Goal: Transaction & Acquisition: Obtain resource

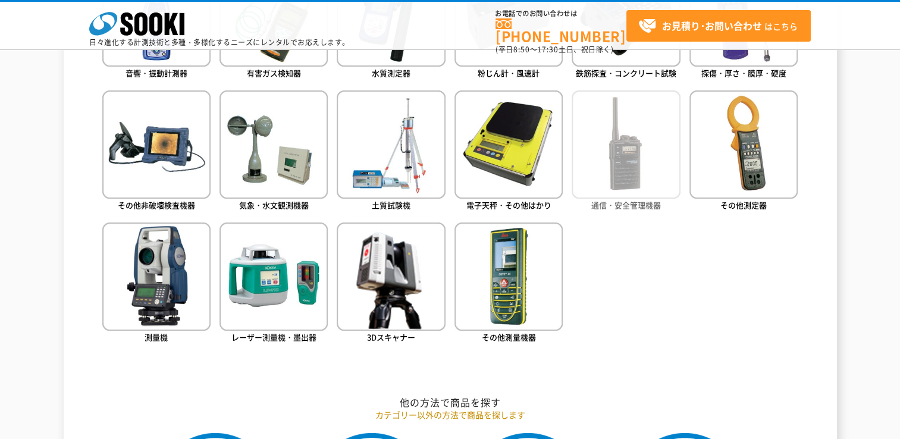
click at [630, 173] on img at bounding box center [626, 144] width 108 height 108
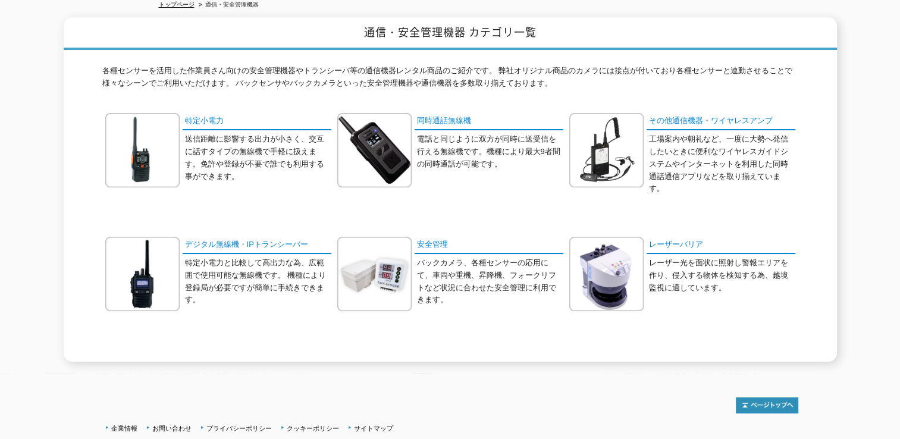
scroll to position [224, 0]
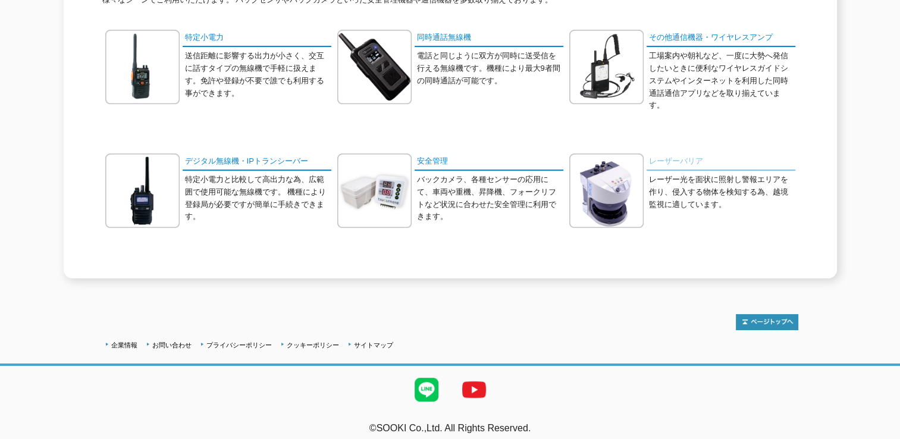
click at [680, 158] on link "レーザーバリア" at bounding box center [721, 161] width 149 height 17
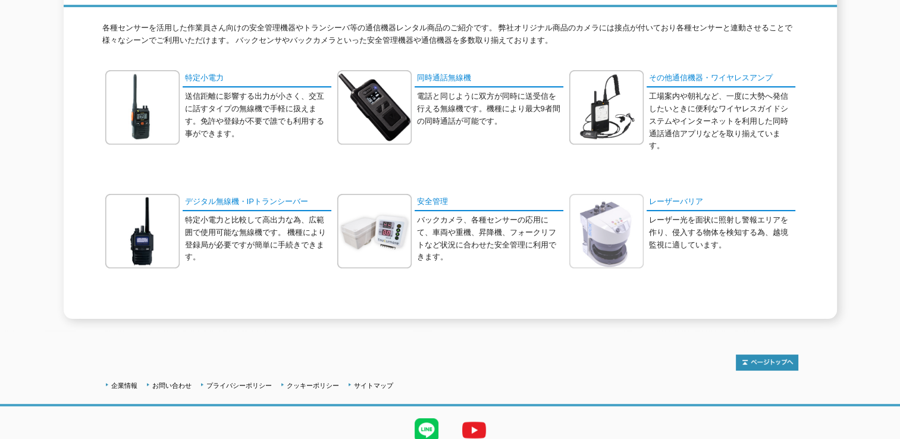
scroll to position [164, 0]
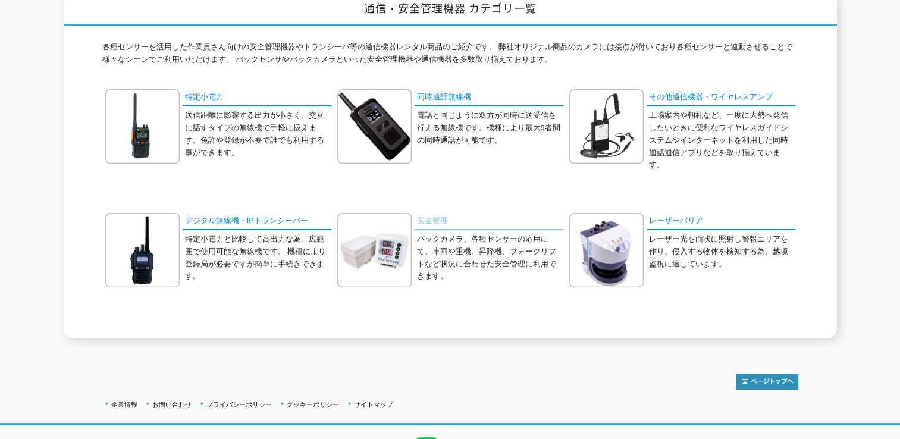
click at [432, 218] on link "安全管理" at bounding box center [489, 221] width 149 height 17
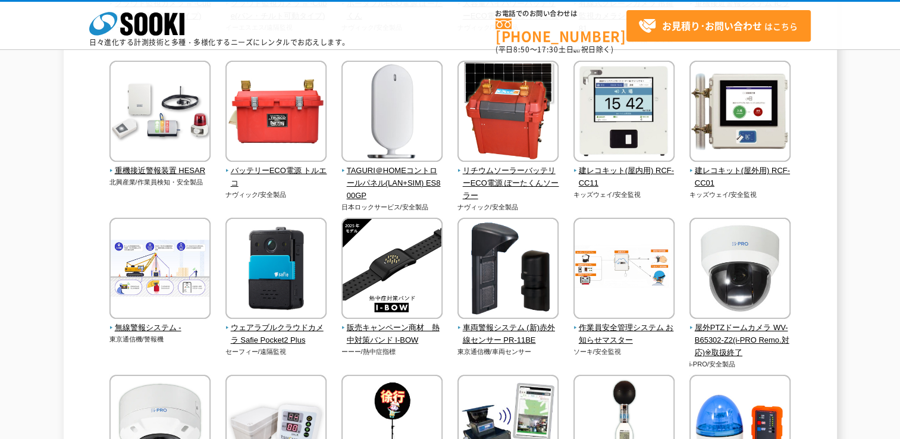
scroll to position [654, 0]
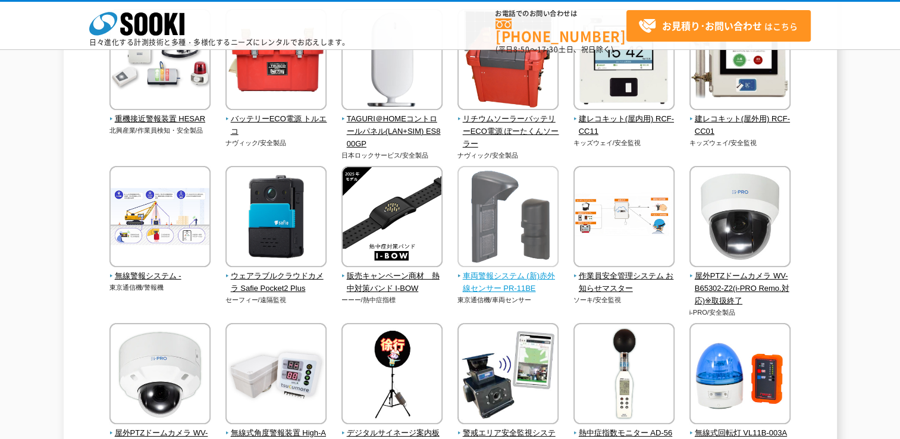
click at [532, 285] on span "車両警報システム (新)赤外線センサー PR-11BE" at bounding box center [508, 282] width 102 height 25
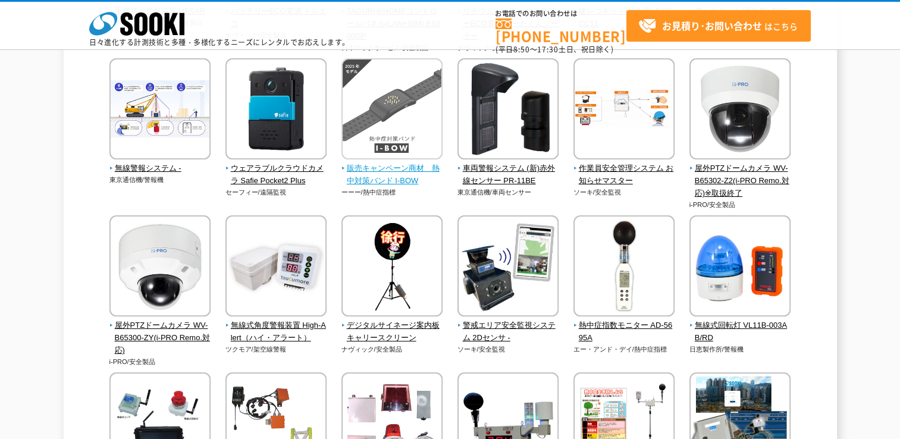
scroll to position [773, 0]
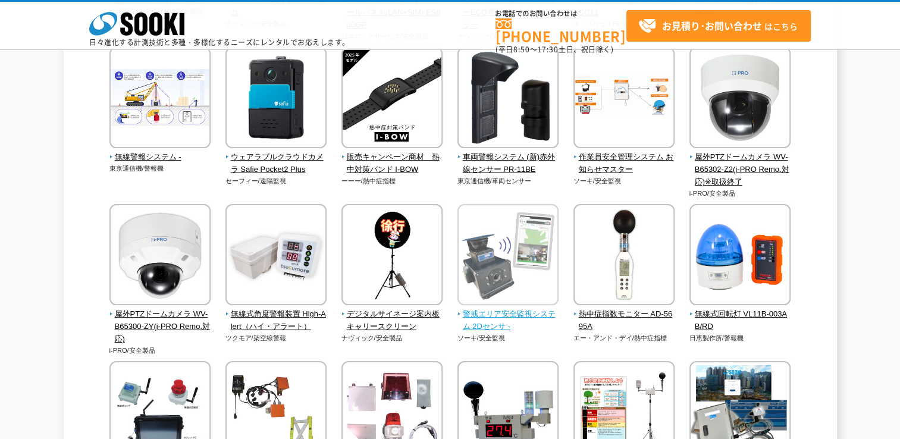
click at [542, 302] on img at bounding box center [507, 256] width 101 height 104
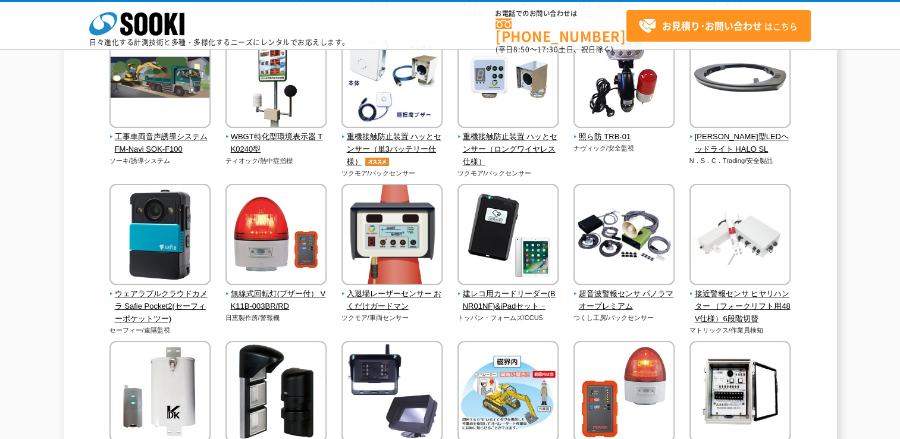
scroll to position [1420, 0]
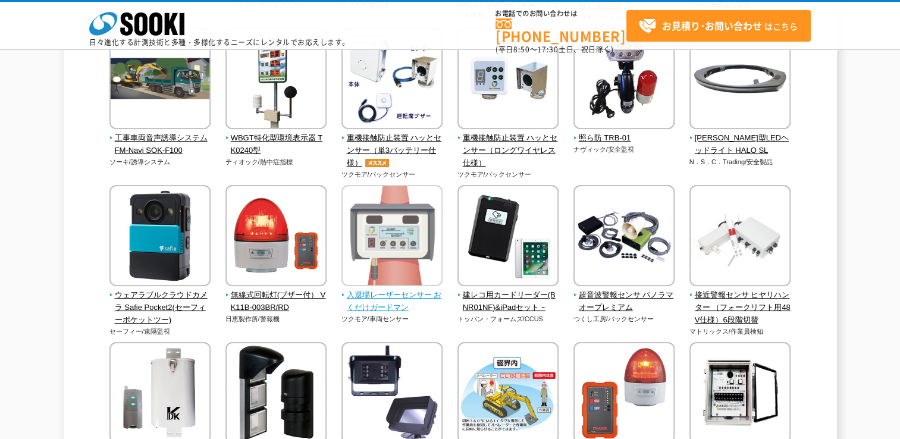
click at [379, 290] on span "入退場レーザーセンサー おくだけガードマン" at bounding box center [392, 301] width 102 height 25
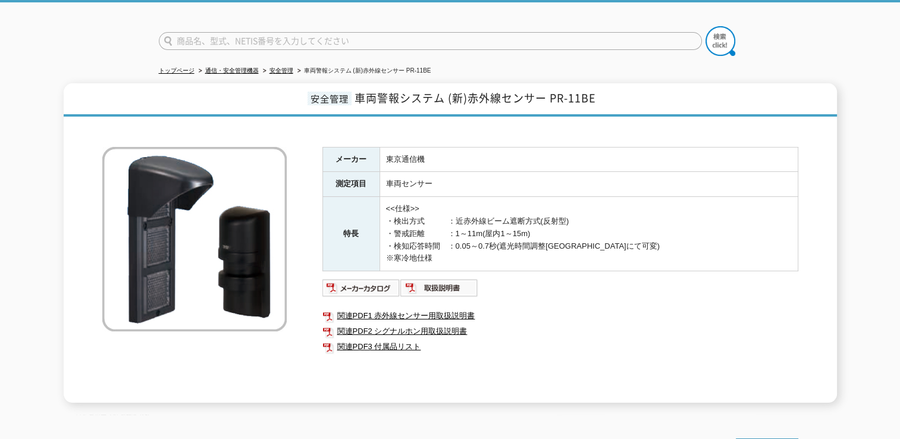
scroll to position [178, 0]
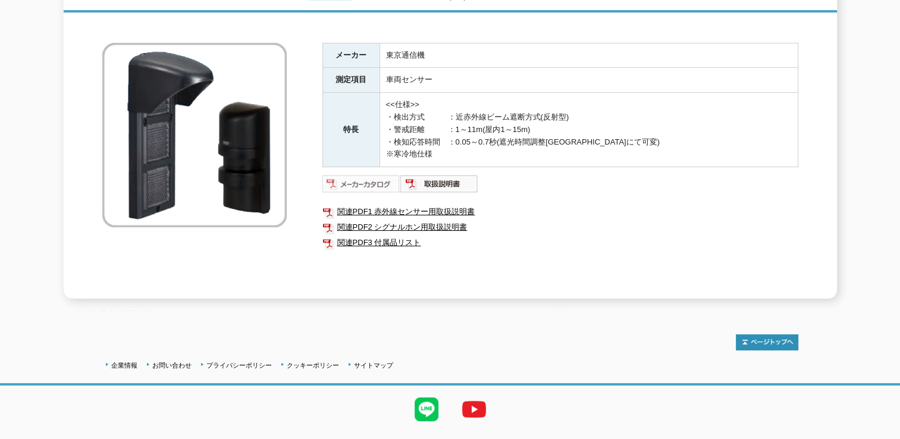
click at [387, 175] on img at bounding box center [361, 183] width 78 height 19
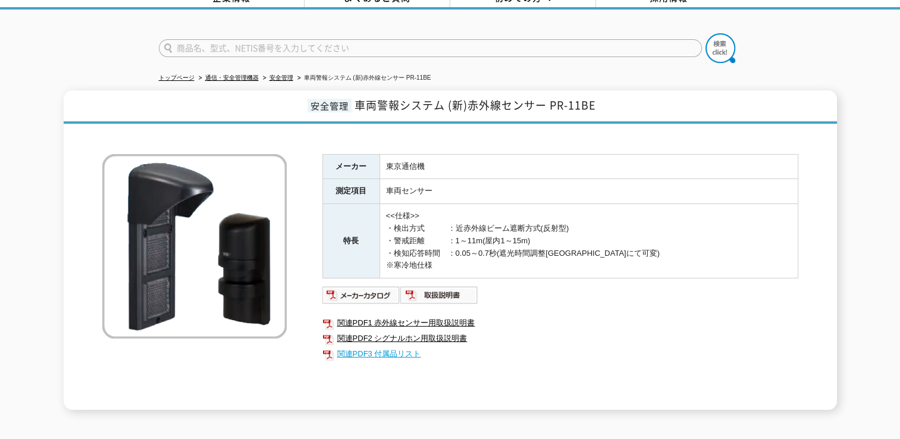
scroll to position [119, 0]
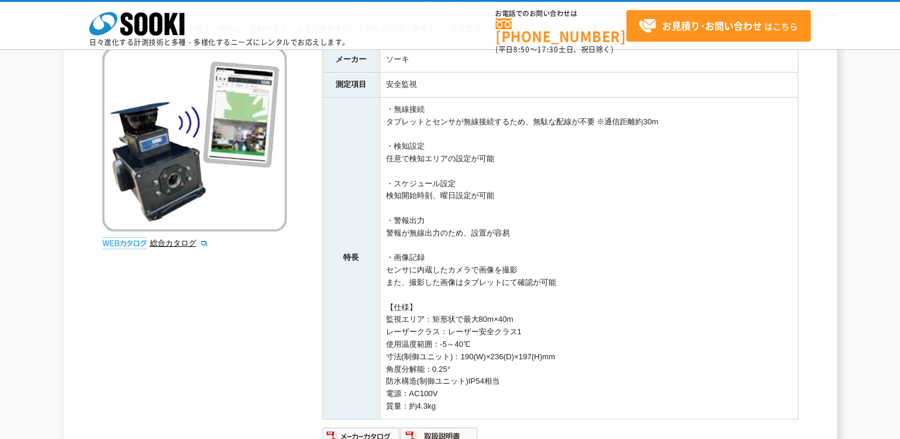
scroll to position [297, 0]
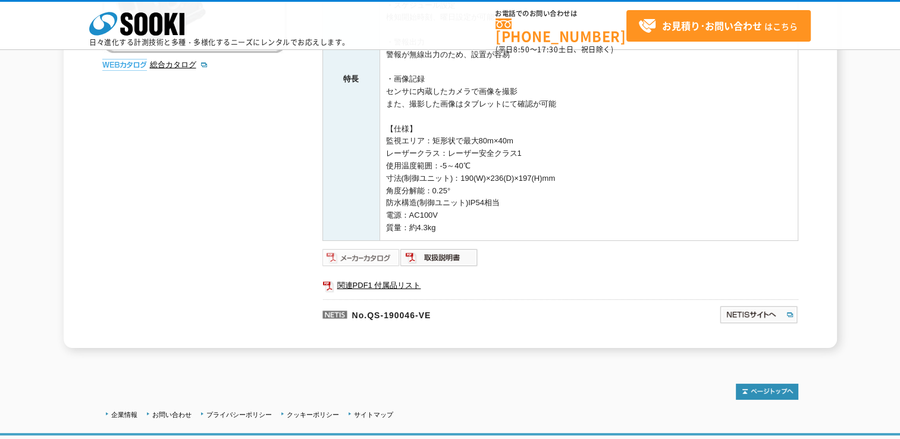
click at [369, 256] on img at bounding box center [361, 257] width 78 height 19
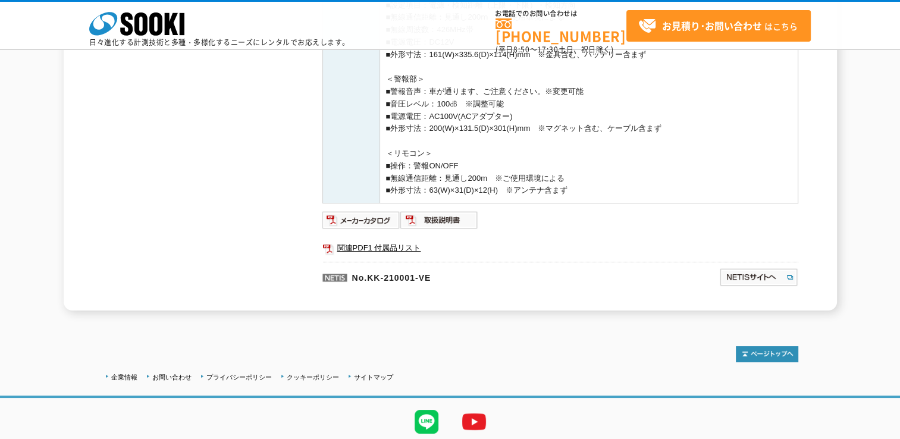
scroll to position [523, 0]
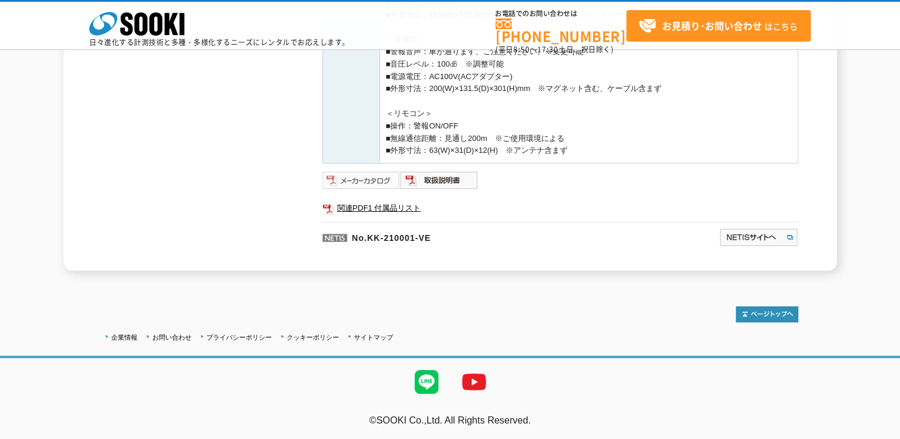
click at [365, 184] on img at bounding box center [361, 180] width 78 height 19
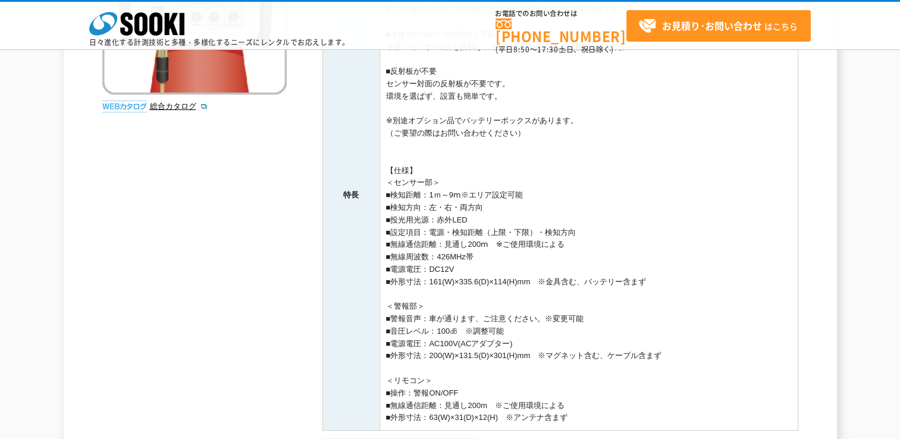
scroll to position [357, 0]
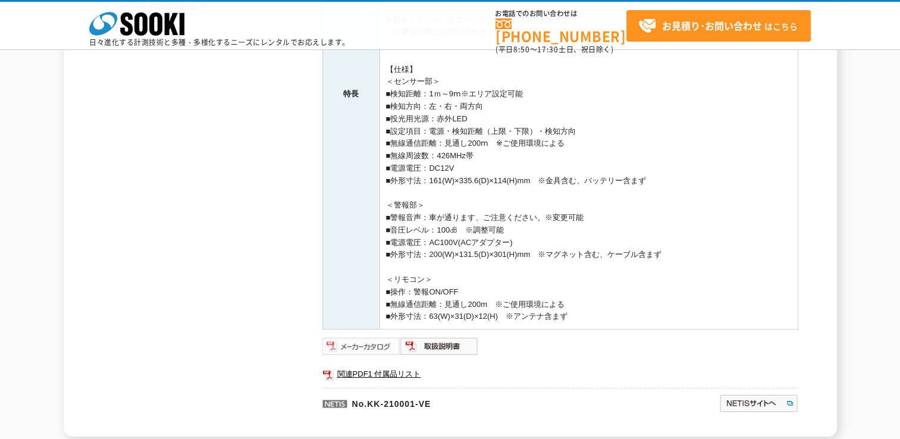
click at [362, 344] on img at bounding box center [361, 346] width 78 height 19
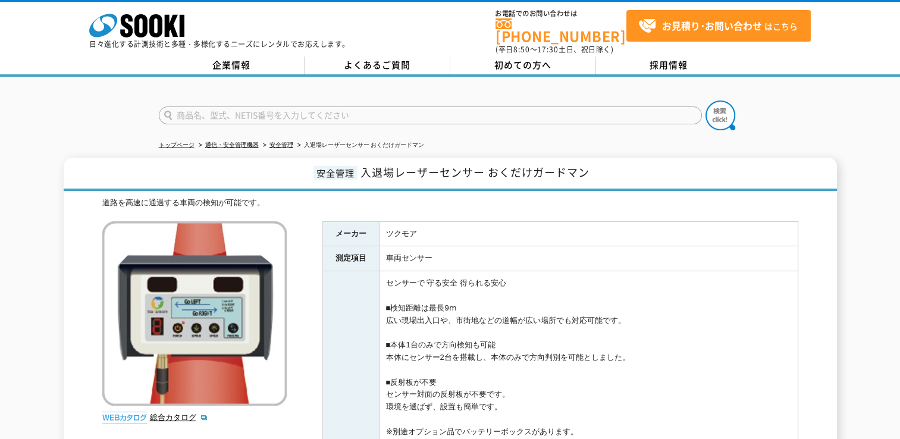
scroll to position [0, 0]
